Goal: Communication & Community: Connect with others

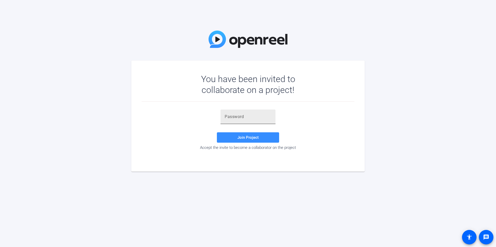
click at [262, 115] on input "text" at bounding box center [247, 117] width 47 height 6
paste input "B$ar['"
click at [254, 138] on span "Join Project" at bounding box center [247, 137] width 21 height 5
click at [251, 118] on input "B$ar['" at bounding box center [247, 117] width 47 height 6
type input "B$ar['"
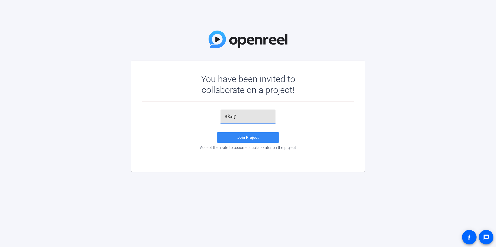
click at [236, 138] on span at bounding box center [248, 137] width 62 height 12
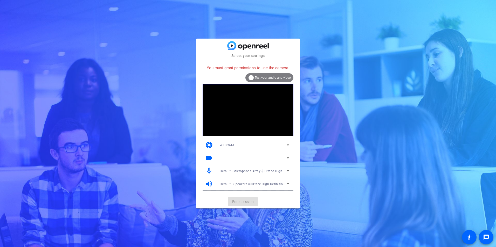
click at [274, 76] on span "Test your audio and video" at bounding box center [273, 78] width 36 height 4
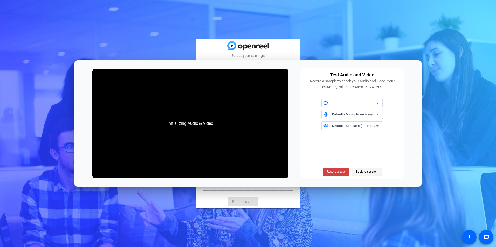
click at [369, 171] on span "Back to session" at bounding box center [367, 172] width 22 height 10
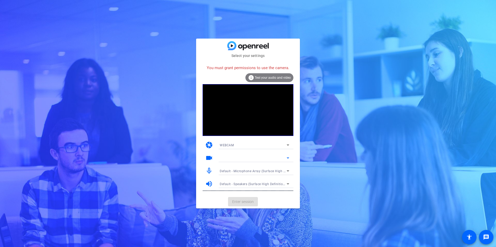
click at [287, 158] on icon at bounding box center [287, 158] width 3 height 1
click at [288, 144] on icon at bounding box center [288, 145] width 6 height 6
click at [223, 166] on span "DESKTOP" at bounding box center [227, 164] width 15 height 6
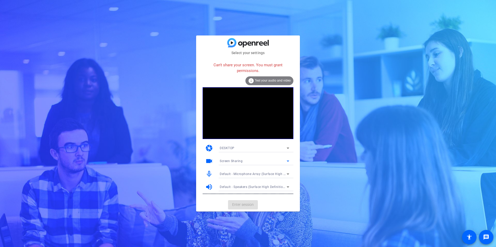
click at [286, 160] on icon at bounding box center [288, 161] width 6 height 6
click at [298, 163] on div at bounding box center [248, 123] width 496 height 247
click at [288, 145] on mat-select "DESKTOP" at bounding box center [254, 148] width 69 height 6
click at [227, 154] on mat-option "WEBCAM" at bounding box center [254, 158] width 78 height 8
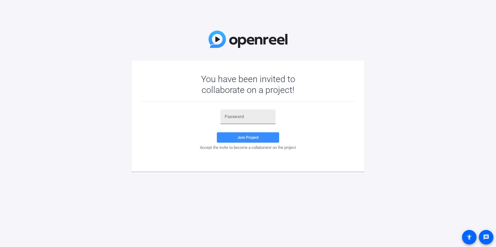
click at [241, 115] on input "text" at bounding box center [247, 117] width 47 height 6
paste input "B$ar['"
type input "B$ar['"
click at [240, 139] on span "Join Project" at bounding box center [247, 137] width 21 height 5
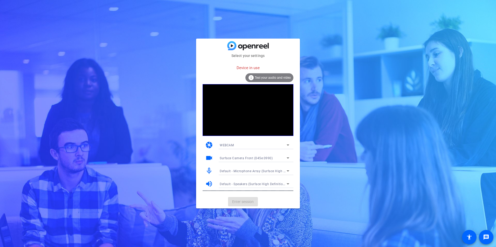
click at [284, 197] on mat-card-actions "Enter session" at bounding box center [248, 201] width 104 height 13
click at [237, 202] on mat-card-actions "Enter session" at bounding box center [248, 201] width 104 height 13
click at [271, 76] on span "Test your audio and video" at bounding box center [273, 78] width 36 height 4
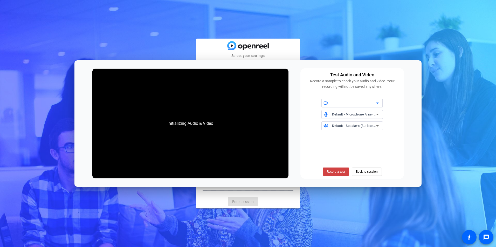
click at [378, 101] on icon at bounding box center [377, 103] width 6 height 6
click at [356, 112] on span "Surface Camera Front (045e:0990)" at bounding box center [351, 114] width 52 height 6
click at [358, 172] on span "Back to session" at bounding box center [367, 172] width 22 height 10
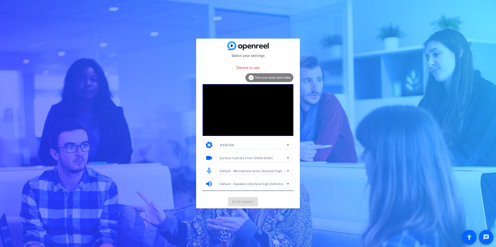
click at [248, 202] on mat-card-actions "Enter session" at bounding box center [248, 201] width 104 height 13
click at [286, 144] on icon at bounding box center [288, 145] width 6 height 6
click at [225, 165] on span "DESKTOP" at bounding box center [227, 164] width 15 height 6
